Goal: Transaction & Acquisition: Book appointment/travel/reservation

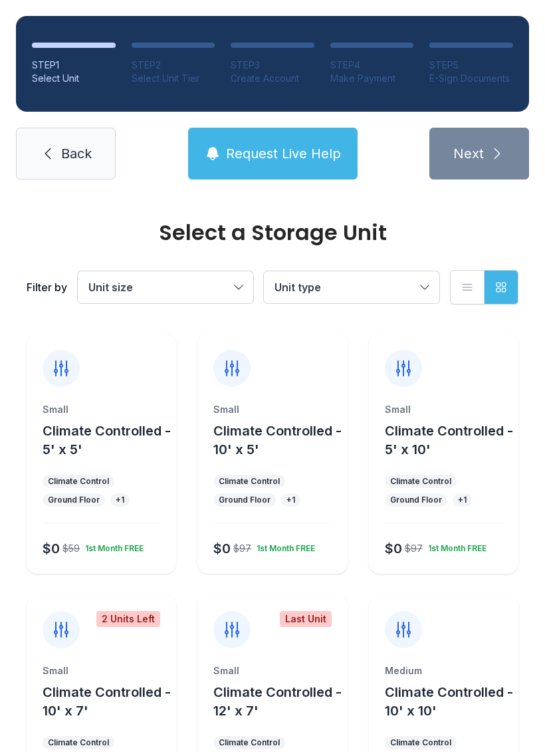
click at [67, 494] on div "Ground Floor" at bounding box center [74, 499] width 62 height 13
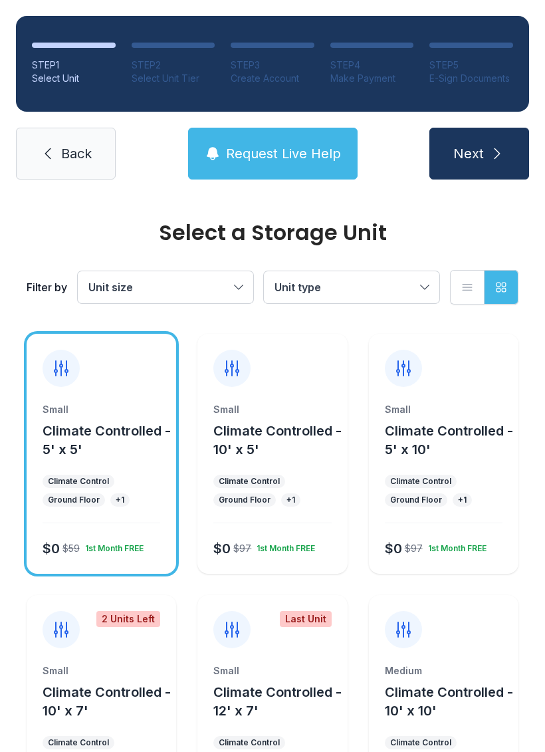
click at [463, 158] on span "Next" at bounding box center [468, 153] width 31 height 19
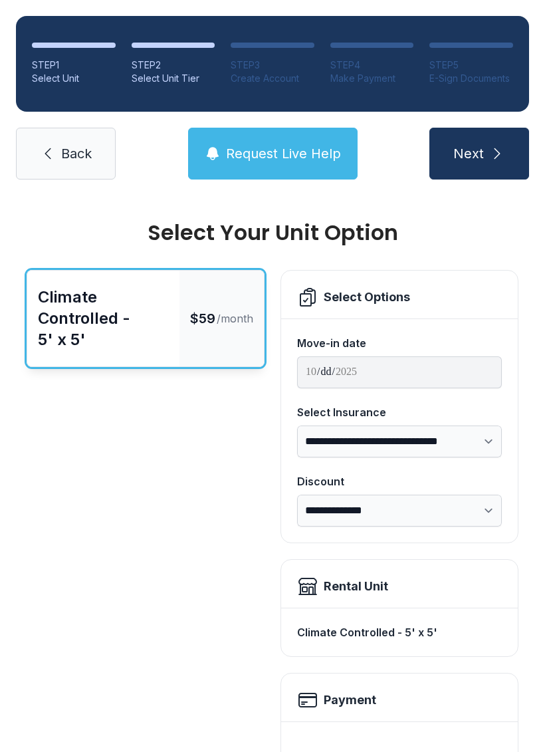
click at [465, 132] on button "Next" at bounding box center [479, 154] width 100 height 52
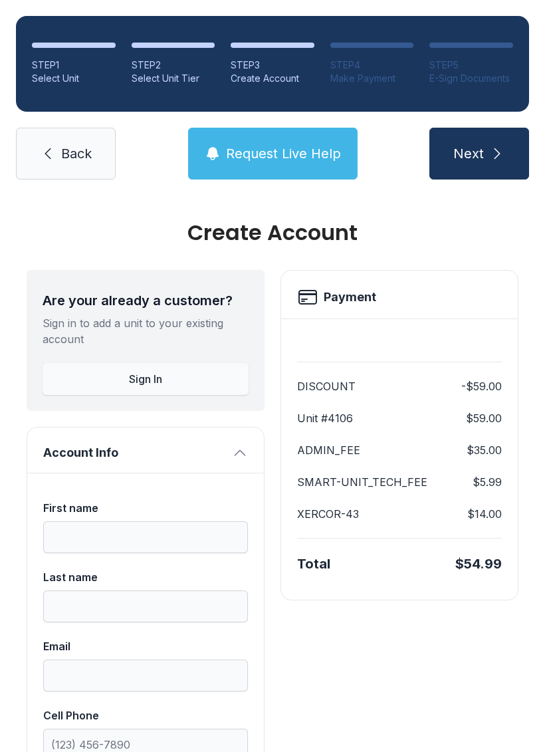
click at [480, 144] on span "Next" at bounding box center [468, 153] width 31 height 19
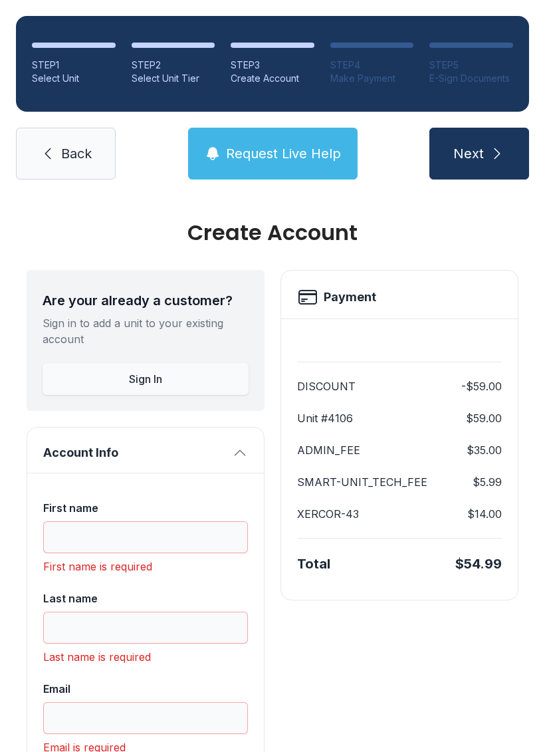
click at [68, 144] on span "Back" at bounding box center [76, 153] width 31 height 19
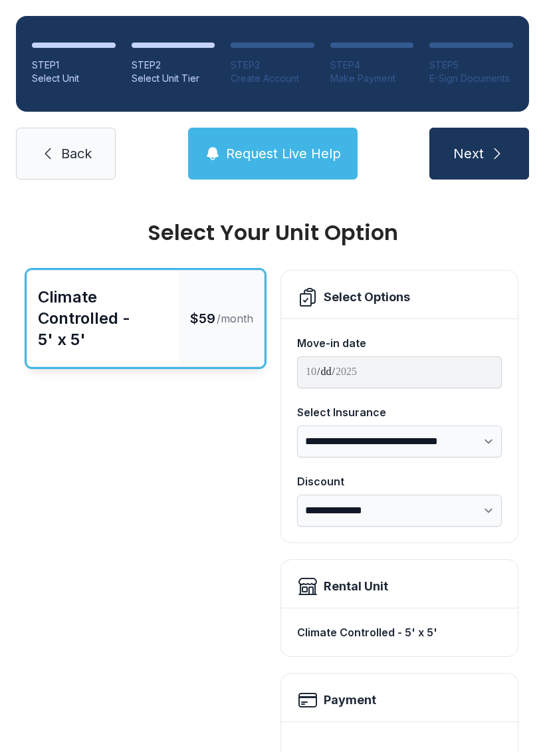
click at [61, 149] on span "Back" at bounding box center [76, 153] width 31 height 19
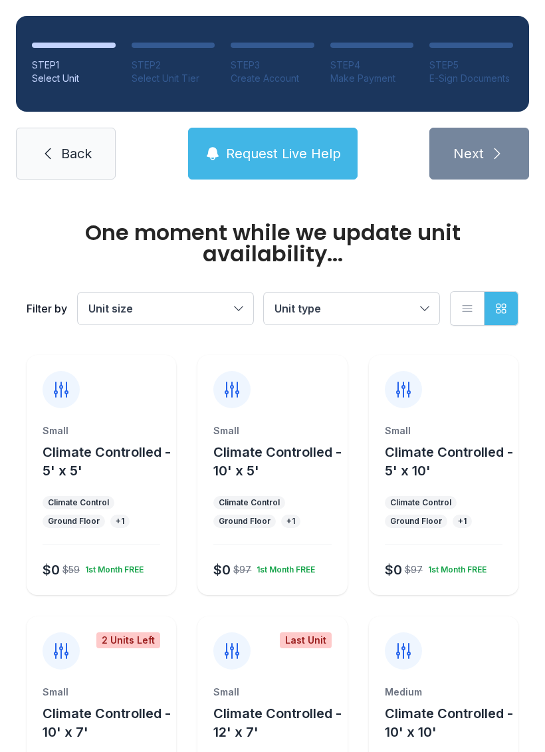
click at [50, 162] on link "Back" at bounding box center [66, 154] width 100 height 52
